Goal: Register for event/course

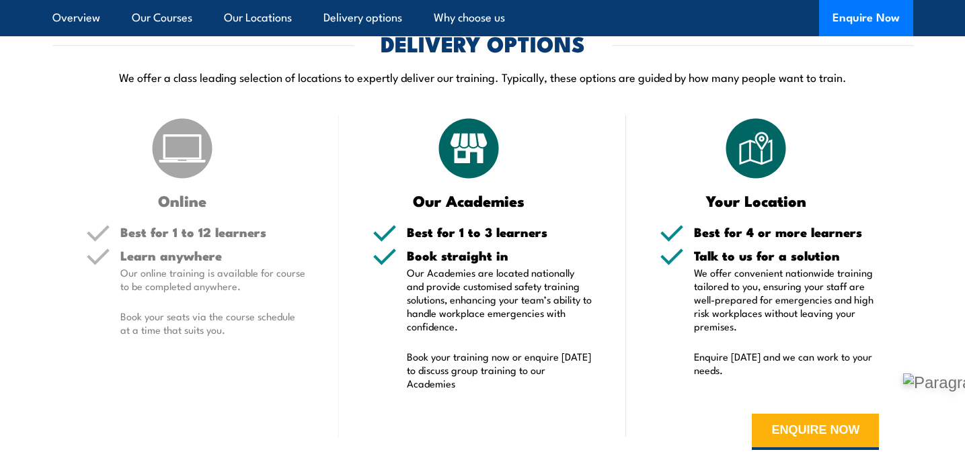
scroll to position [3043, 0]
click at [202, 293] on p "Our online training is available for course to be completed anywhere." at bounding box center [213, 280] width 186 height 27
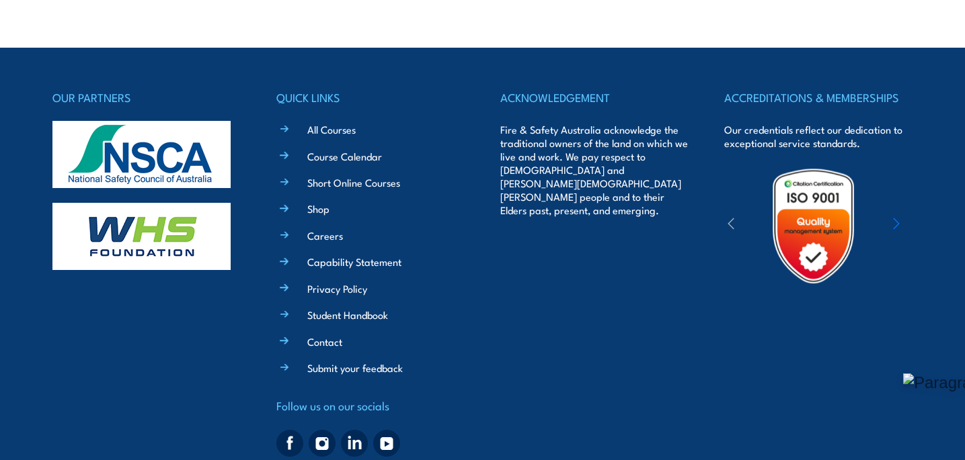
scroll to position [4326, 0]
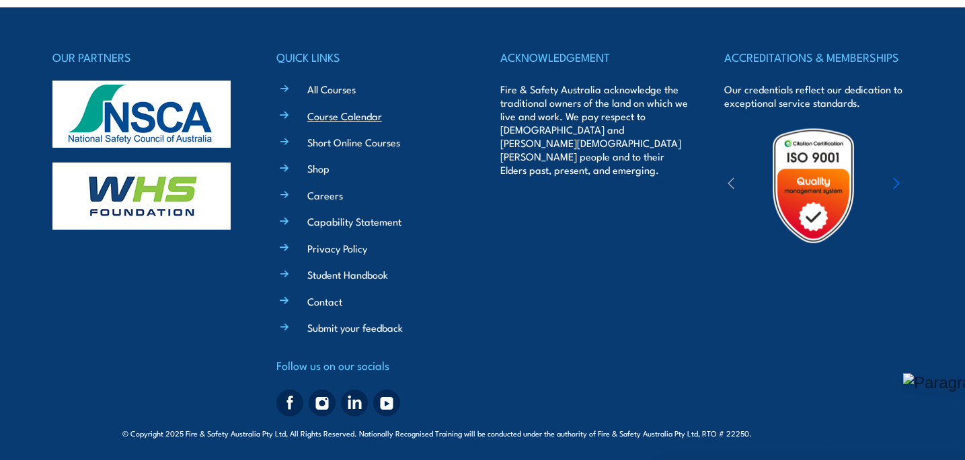
click at [329, 113] on link "Course Calendar" at bounding box center [344, 116] width 75 height 14
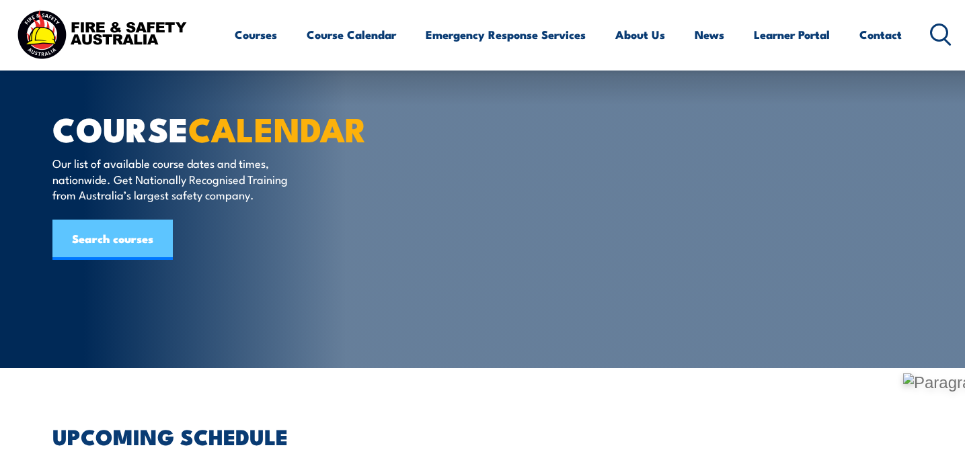
click at [142, 244] on link "Search courses" at bounding box center [112, 240] width 120 height 40
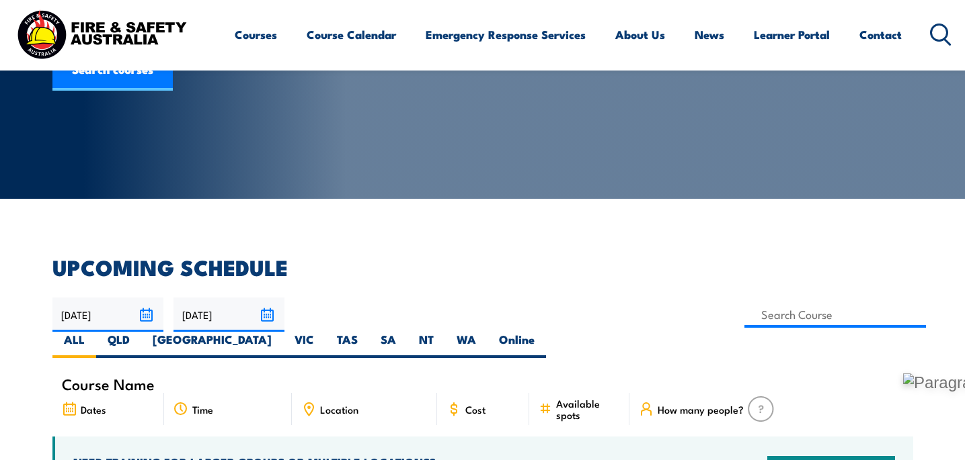
scroll to position [192, 0]
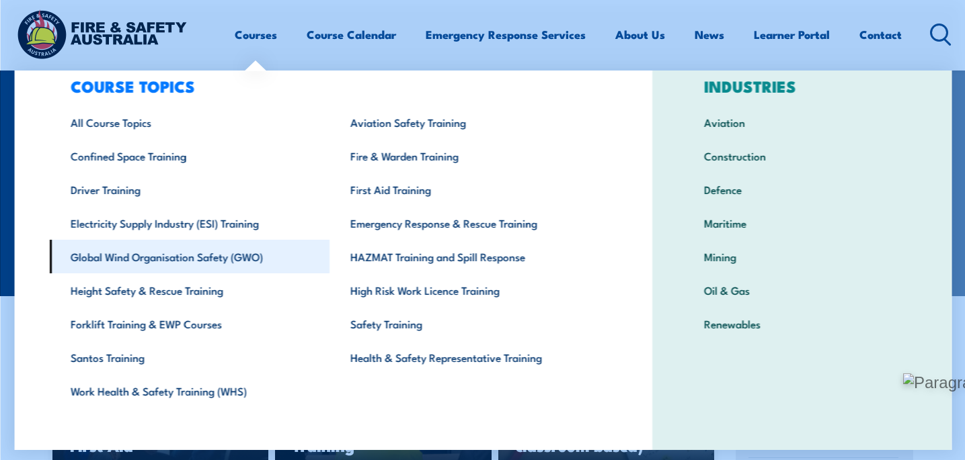
scroll to position [43, 0]
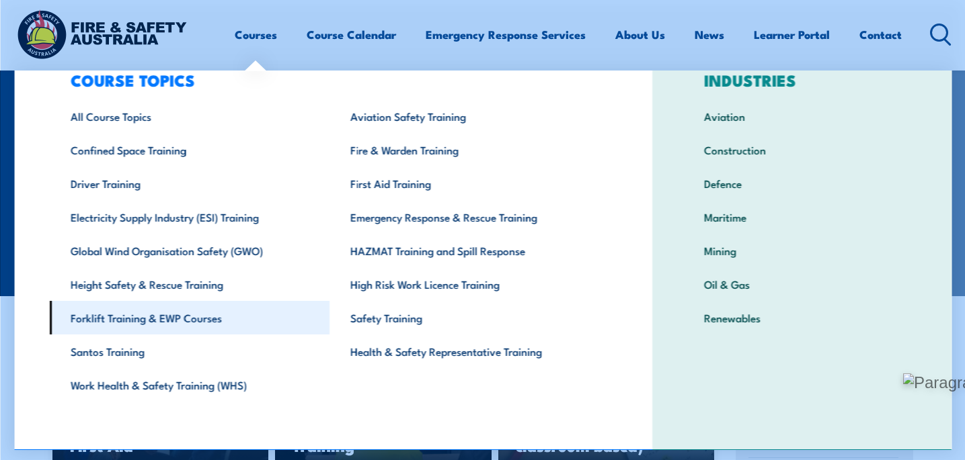
click at [162, 322] on link "Forklift Training & EWP Courses" at bounding box center [189, 318] width 280 height 34
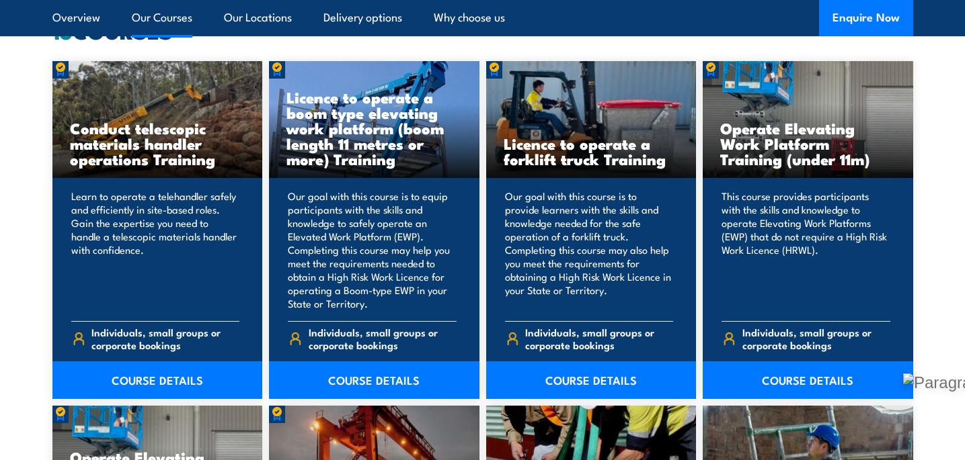
scroll to position [1085, 0]
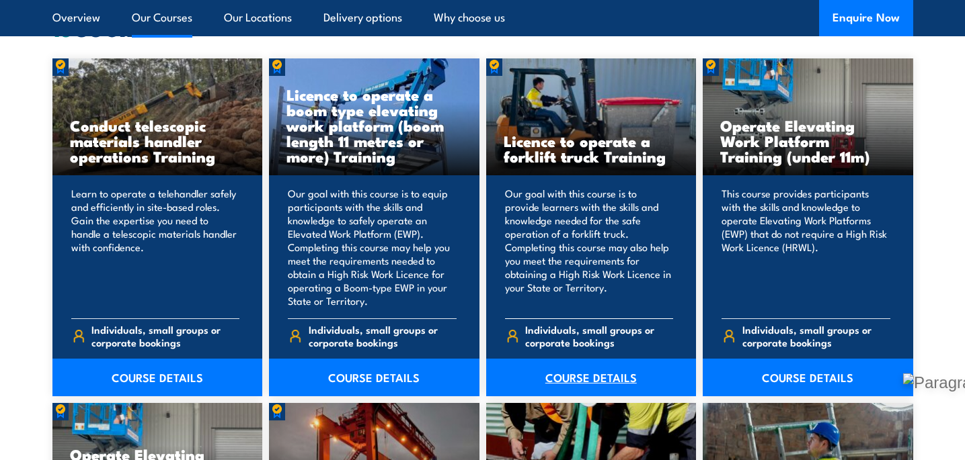
click at [606, 374] on link "COURSE DETAILS" at bounding box center [591, 378] width 210 height 38
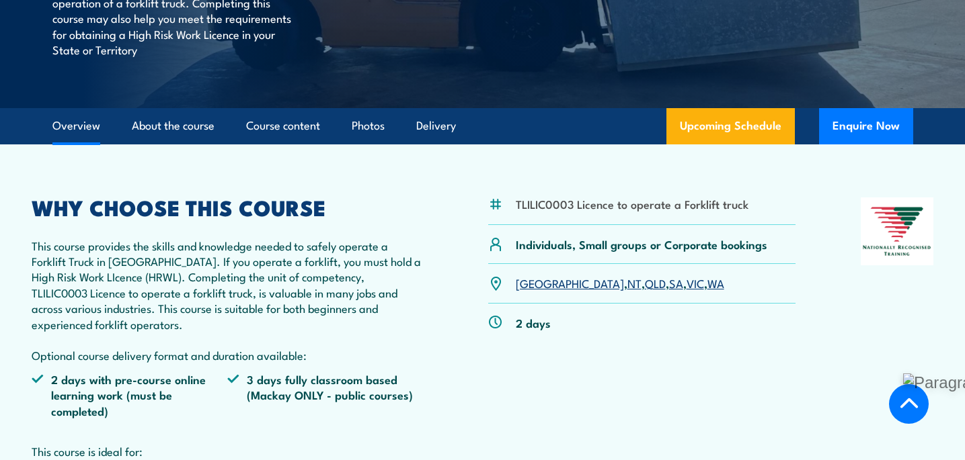
scroll to position [317, 0]
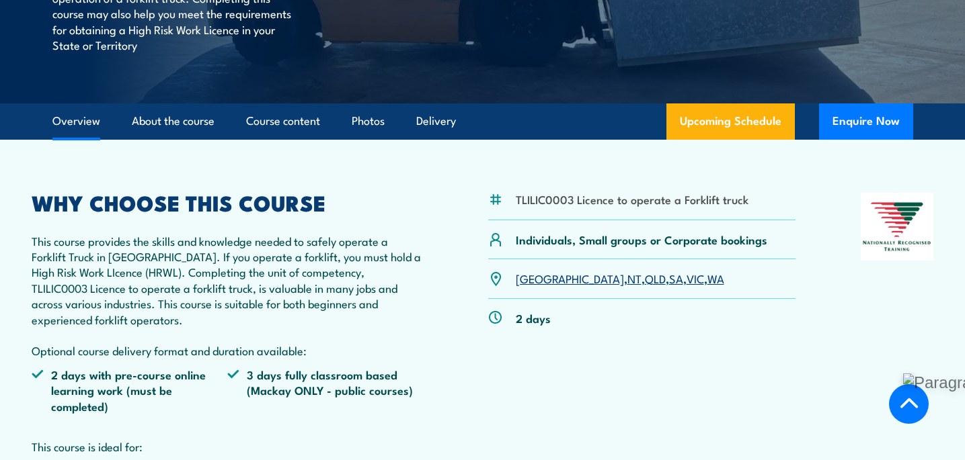
click at [669, 282] on link "SA" at bounding box center [676, 278] width 14 height 16
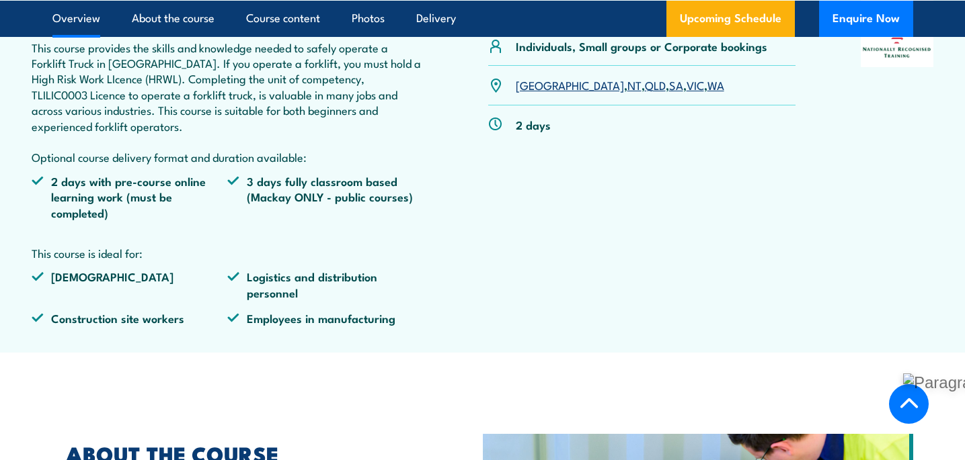
scroll to position [519, 0]
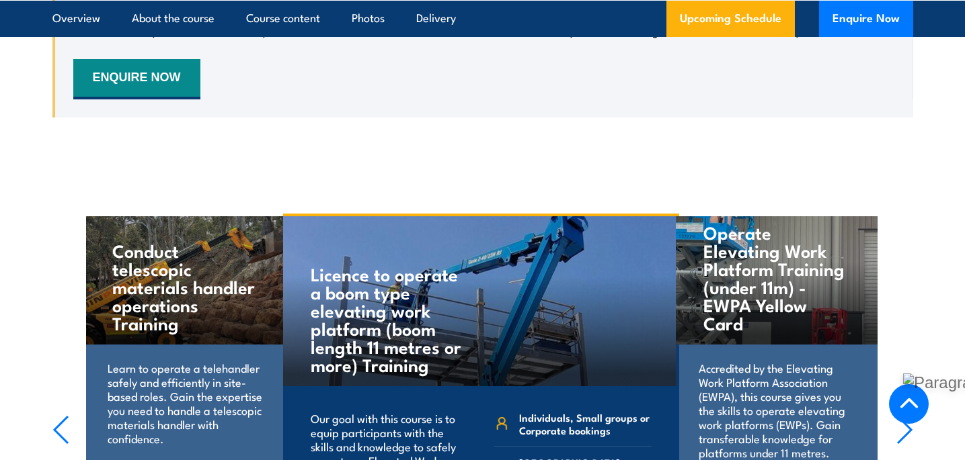
scroll to position [2485, 0]
